Goal: Complete application form

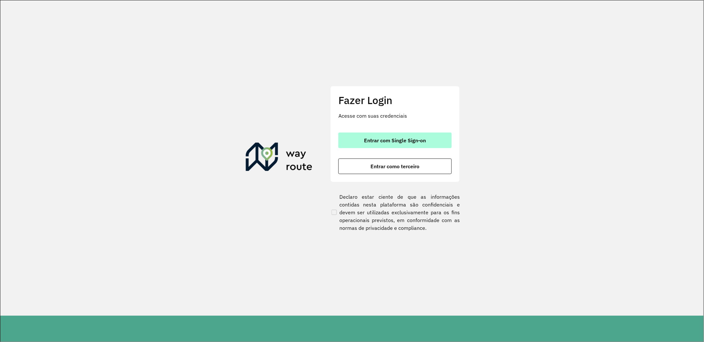
click at [406, 140] on span "Entrar com Single Sign-on" at bounding box center [395, 140] width 62 height 5
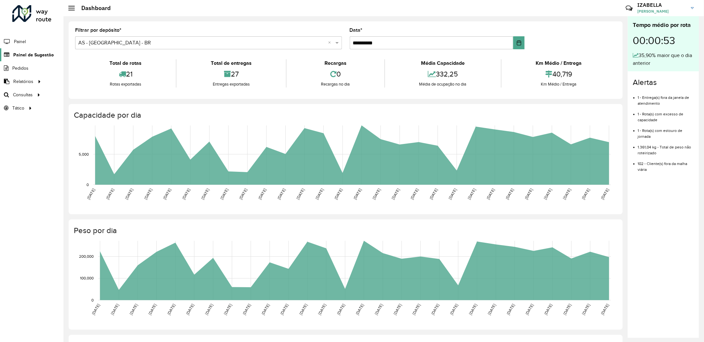
click at [10, 55] on icon at bounding box center [6, 55] width 12 height 6
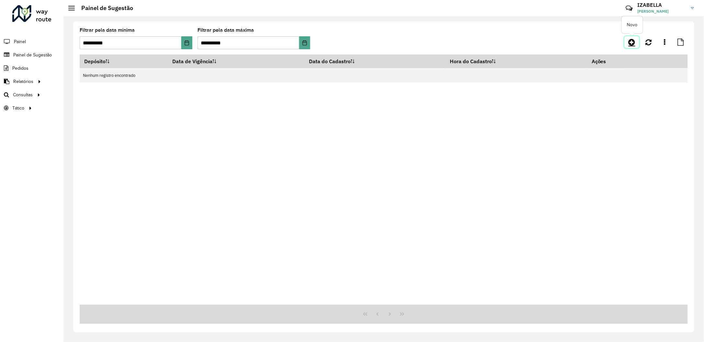
click at [632, 43] on icon at bounding box center [632, 42] width 7 height 8
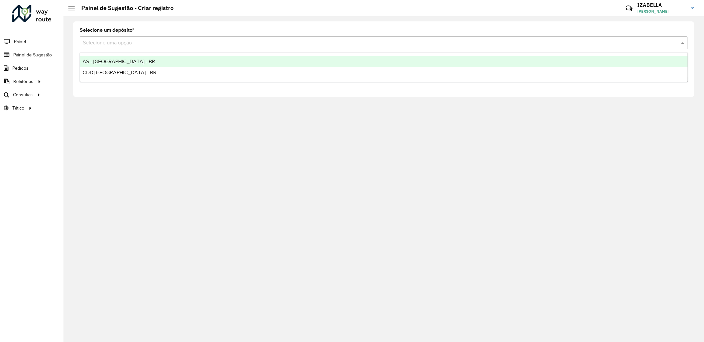
click at [132, 45] on input "text" at bounding box center [377, 43] width 589 height 8
click at [120, 61] on span "AS - [GEOGRAPHIC_DATA] - BR" at bounding box center [119, 62] width 73 height 6
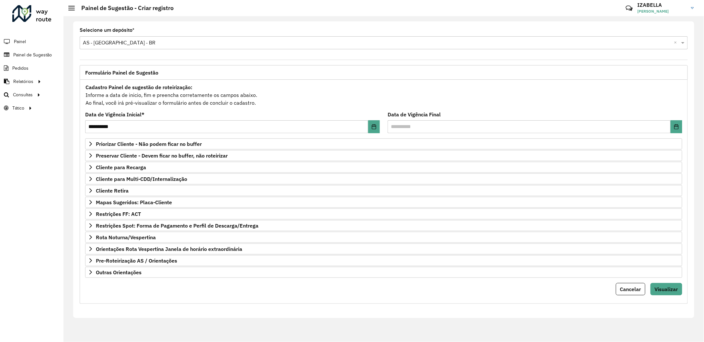
click at [125, 42] on input "text" at bounding box center [377, 43] width 589 height 8
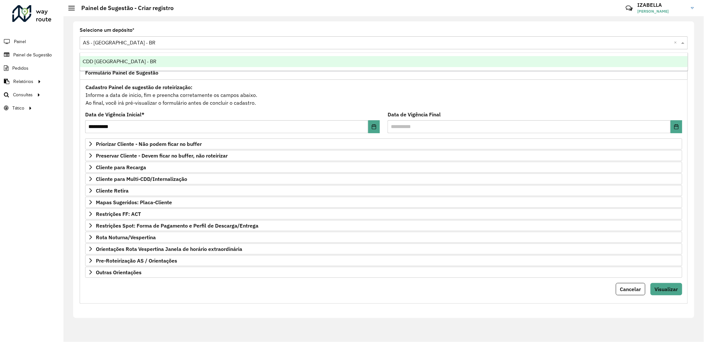
click at [117, 60] on span "CDD [GEOGRAPHIC_DATA] - BR" at bounding box center [120, 62] width 74 height 6
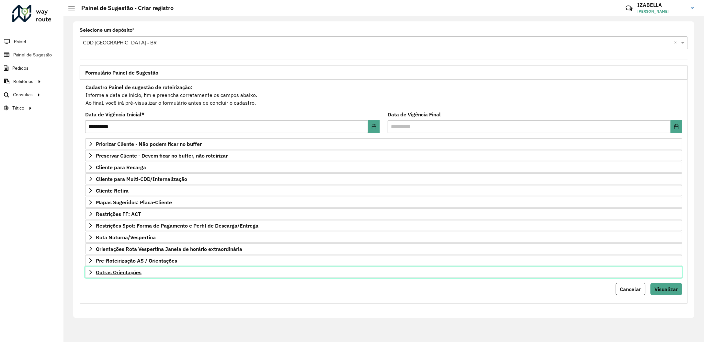
click at [143, 271] on link "Outras Orientações" at bounding box center [383, 272] width 597 height 11
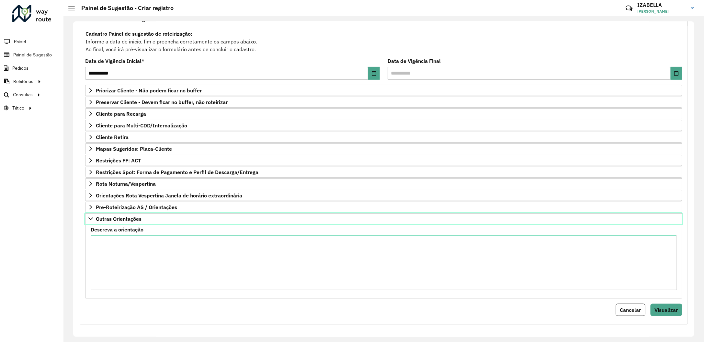
scroll to position [57, 0]
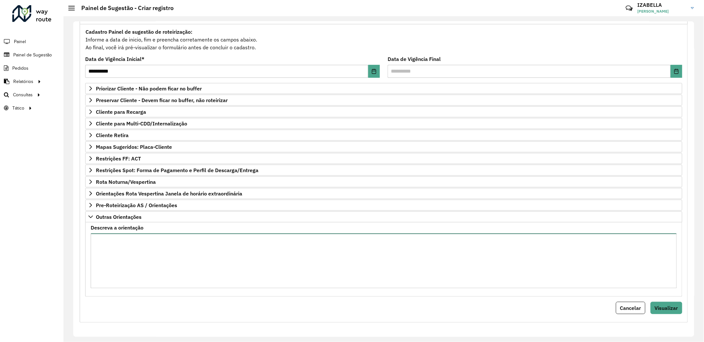
click at [185, 252] on textarea "Descreva a orientação" at bounding box center [384, 260] width 586 height 55
paste textarea "**********"
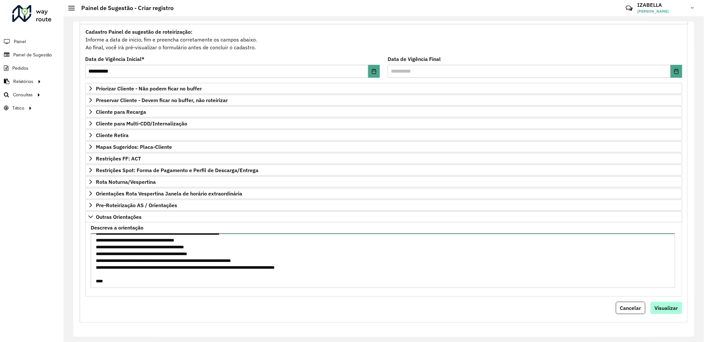
type textarea "**********"
click at [667, 304] on span "Visualizar" at bounding box center [666, 307] width 23 height 6
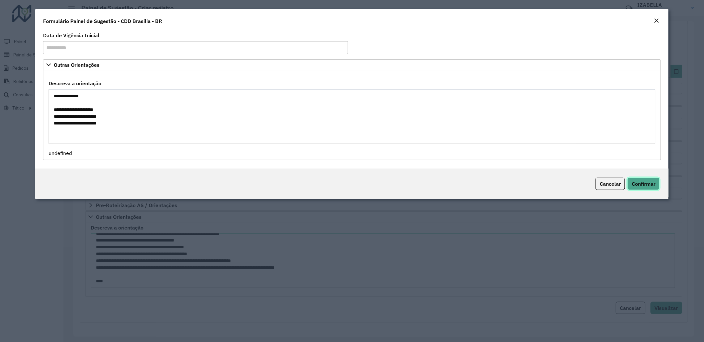
click at [637, 186] on span "Confirmar" at bounding box center [644, 183] width 24 height 6
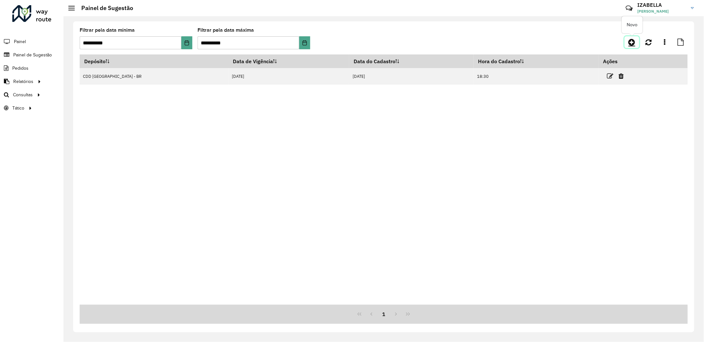
click at [635, 41] on icon at bounding box center [632, 42] width 7 height 8
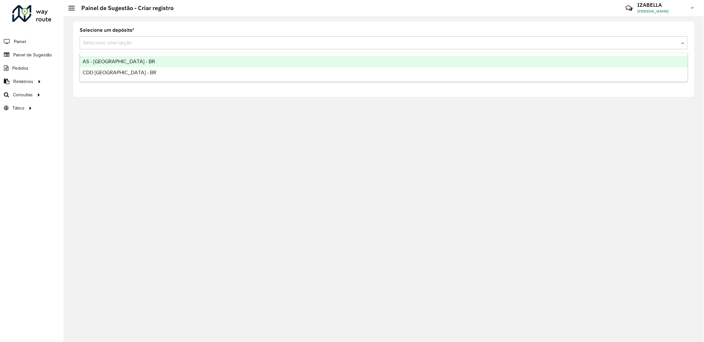
click at [143, 44] on input "text" at bounding box center [377, 43] width 589 height 8
click at [126, 58] on div "AS - [GEOGRAPHIC_DATA] - BR" at bounding box center [384, 61] width 608 height 11
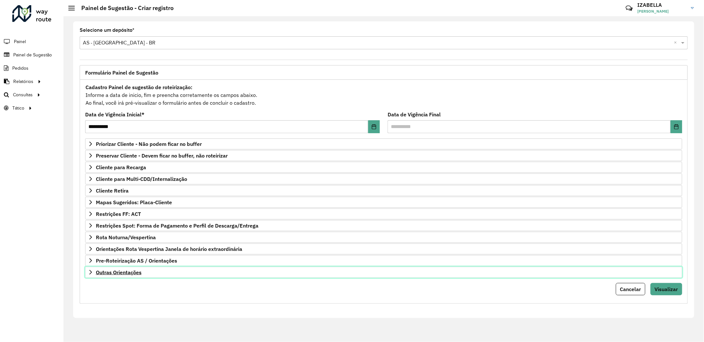
click at [209, 271] on link "Outras Orientações" at bounding box center [383, 272] width 597 height 11
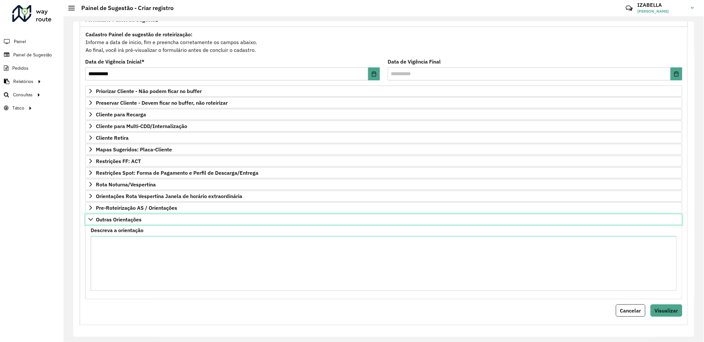
scroll to position [57, 0]
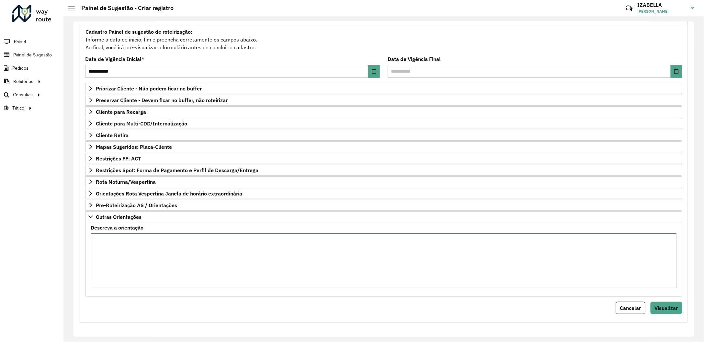
click at [228, 258] on textarea "Descreva a orientação" at bounding box center [384, 260] width 586 height 55
paste textarea "**********"
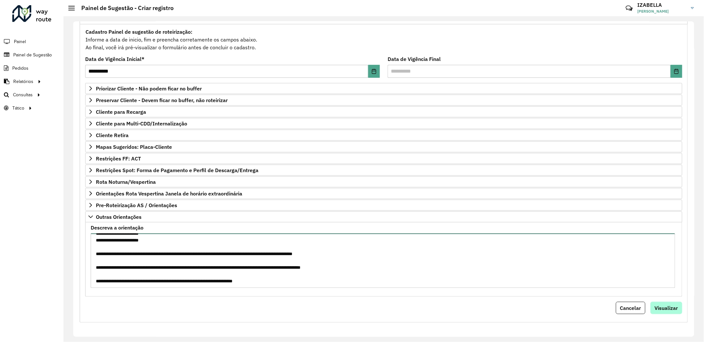
type textarea "**********"
click at [659, 307] on span "Visualizar" at bounding box center [666, 307] width 23 height 6
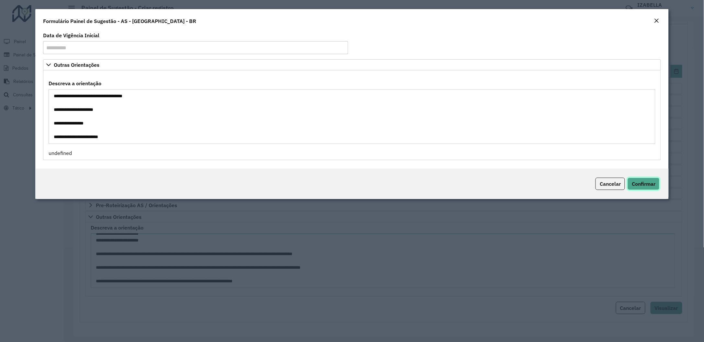
click at [654, 186] on span "Confirmar" at bounding box center [644, 183] width 24 height 6
